Goal: Information Seeking & Learning: Learn about a topic

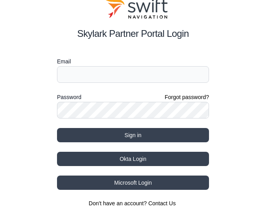
scroll to position [42, 0]
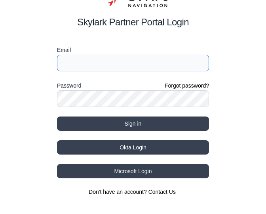
click at [93, 59] on input "Email" at bounding box center [133, 63] width 152 height 17
type input "[EMAIL_ADDRESS][PERSON_NAME][DOMAIN_NAME]"
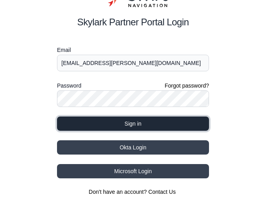
click at [179, 123] on button "Sign in" at bounding box center [133, 123] width 152 height 14
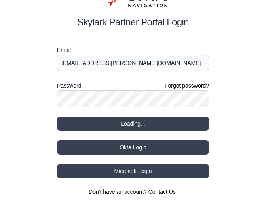
select select
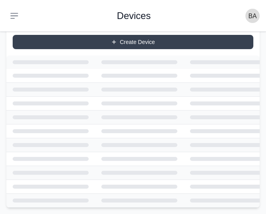
scroll to position [74, 0]
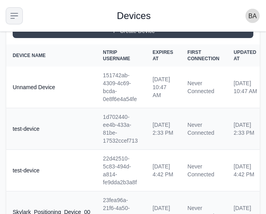
click at [14, 13] on icon "button" at bounding box center [14, 16] width 8 height 6
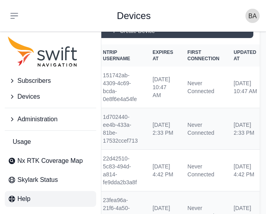
click at [27, 196] on span "Help" at bounding box center [23, 199] width 13 height 10
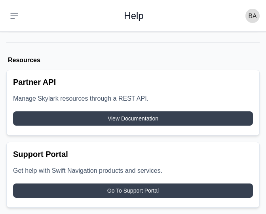
scroll to position [70, 0]
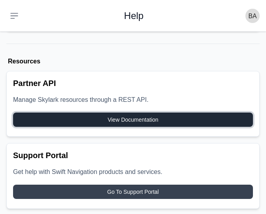
click at [124, 116] on span "View Documentation" at bounding box center [133, 120] width 51 height 8
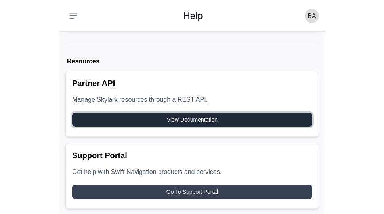
scroll to position [12, 0]
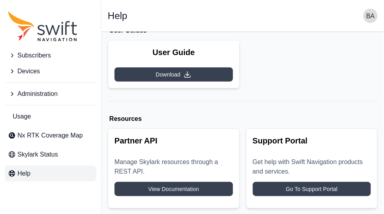
click at [26, 172] on span "Help" at bounding box center [23, 174] width 13 height 10
click at [21, 172] on span "Help" at bounding box center [23, 174] width 13 height 10
click at [12, 171] on icon "Sidenav" at bounding box center [12, 173] width 8 height 8
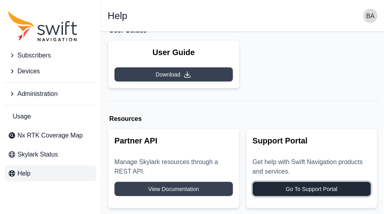
click at [270, 189] on span "Go To Support Portal" at bounding box center [311, 189] width 51 height 8
